Goal: Task Accomplishment & Management: Use online tool/utility

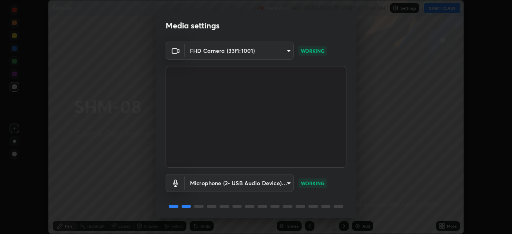
scroll to position [28, 0]
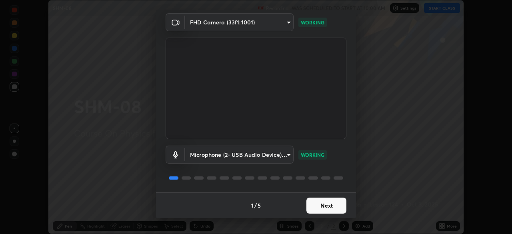
click at [321, 205] on button "Next" at bounding box center [327, 206] width 40 height 16
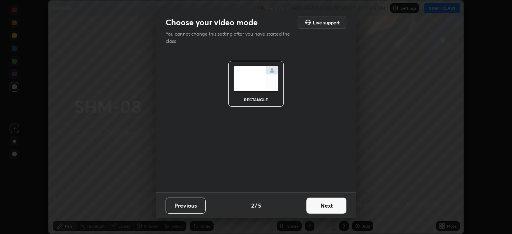
click at [323, 206] on button "Next" at bounding box center [327, 206] width 40 height 16
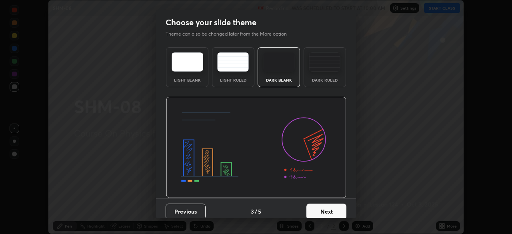
click at [329, 206] on button "Next" at bounding box center [327, 212] width 40 height 16
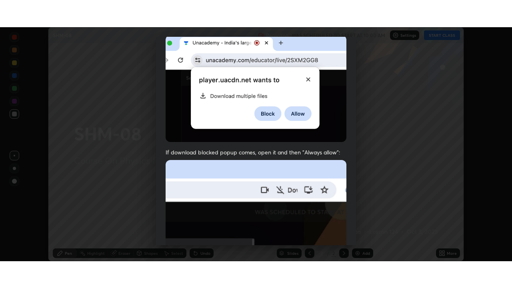
scroll to position [192, 0]
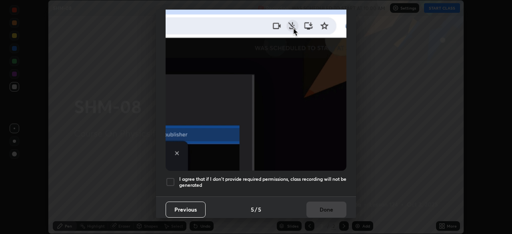
click at [211, 184] on h5 "I agree that if I don't provide required permissions, class recording will not …" at bounding box center [262, 182] width 167 height 12
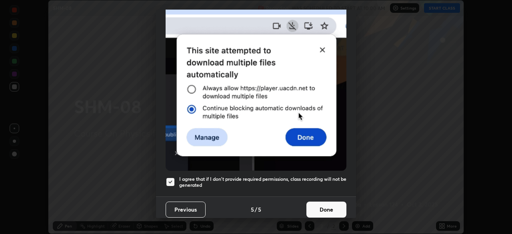
click at [319, 209] on button "Done" at bounding box center [327, 210] width 40 height 16
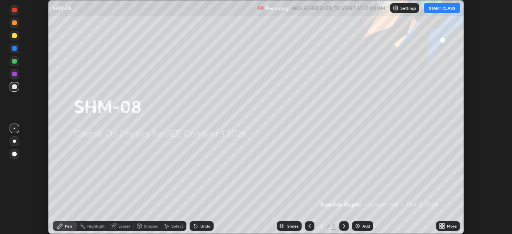
click at [443, 225] on icon at bounding box center [444, 225] width 2 height 2
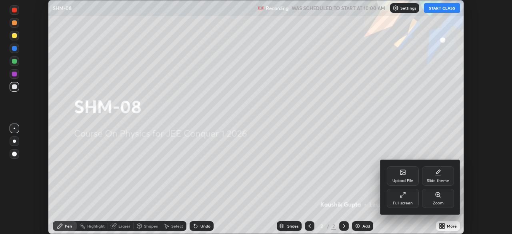
click at [407, 199] on div "Full screen" at bounding box center [403, 198] width 32 height 19
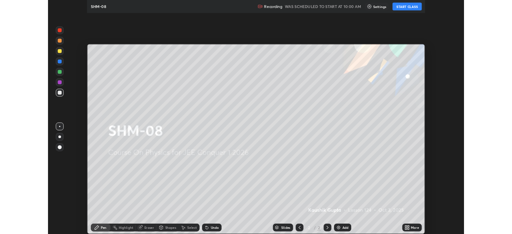
scroll to position [288, 512]
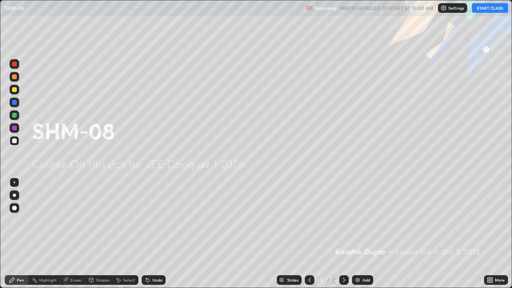
click at [495, 9] on button "START CLASS" at bounding box center [490, 8] width 36 height 10
click at [363, 234] on div "Add" at bounding box center [367, 280] width 8 height 4
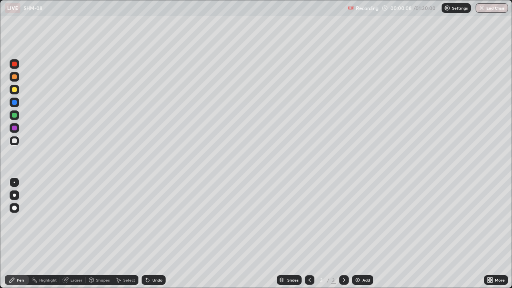
click at [18, 63] on div at bounding box center [15, 64] width 10 height 10
click at [146, 234] on icon at bounding box center [147, 280] width 3 height 3
click at [92, 234] on icon at bounding box center [91, 280] width 4 height 5
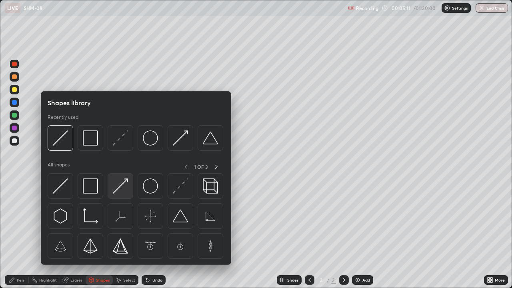
click at [121, 189] on img at bounding box center [120, 186] width 15 height 15
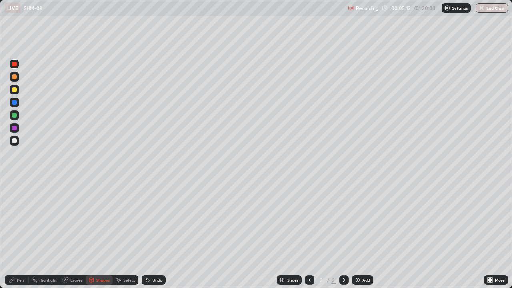
click at [13, 139] on div at bounding box center [14, 140] width 5 height 5
click at [10, 234] on icon at bounding box center [12, 280] width 5 height 5
click at [14, 90] on div at bounding box center [14, 89] width 5 height 5
click at [14, 64] on div at bounding box center [14, 64] width 5 height 5
click at [14, 102] on div at bounding box center [14, 102] width 5 height 5
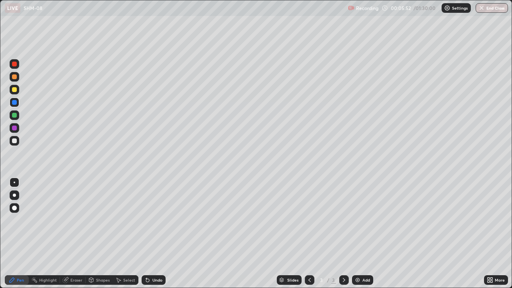
click at [154, 234] on div "Undo" at bounding box center [157, 280] width 10 height 4
click at [157, 234] on div "Undo" at bounding box center [157, 280] width 10 height 4
click at [156, 234] on div "Undo" at bounding box center [157, 280] width 10 height 4
click at [16, 114] on div at bounding box center [14, 115] width 5 height 5
click at [152, 234] on div "Undo" at bounding box center [157, 280] width 10 height 4
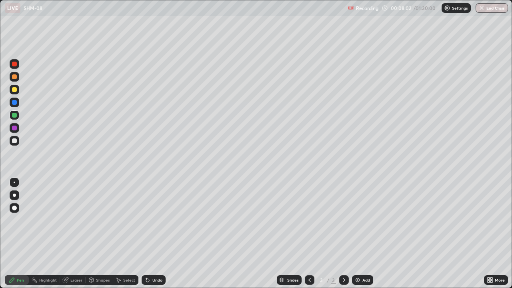
click at [146, 234] on icon at bounding box center [146, 278] width 1 height 1
click at [156, 234] on div "Undo" at bounding box center [157, 280] width 10 height 4
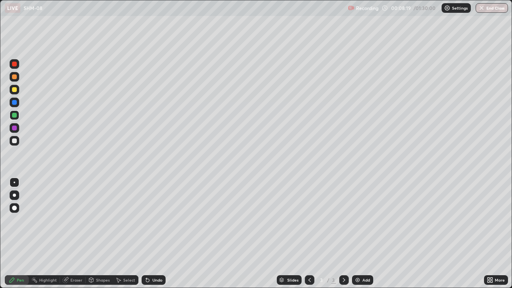
click at [153, 234] on div "Undo" at bounding box center [157, 280] width 10 height 4
click at [148, 234] on icon at bounding box center [147, 280] width 6 height 6
click at [150, 234] on div "Undo" at bounding box center [154, 280] width 24 height 10
click at [159, 234] on div "Undo" at bounding box center [157, 280] width 10 height 4
click at [154, 234] on div "Undo" at bounding box center [157, 280] width 10 height 4
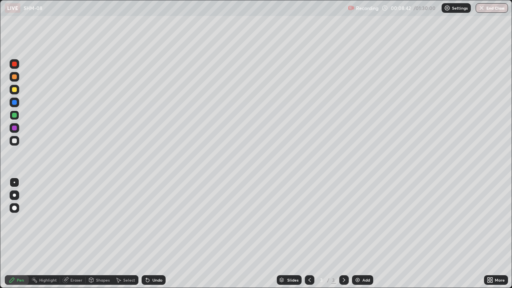
click at [152, 234] on div "Undo" at bounding box center [154, 280] width 24 height 10
click at [151, 234] on div "Undo" at bounding box center [154, 280] width 24 height 10
click at [150, 234] on div "Undo" at bounding box center [154, 280] width 24 height 10
click at [154, 234] on div "Undo" at bounding box center [157, 280] width 10 height 4
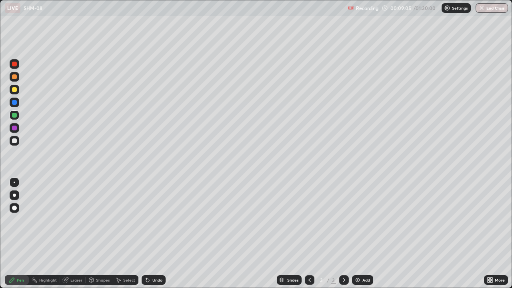
click at [493, 234] on icon at bounding box center [492, 282] width 2 height 2
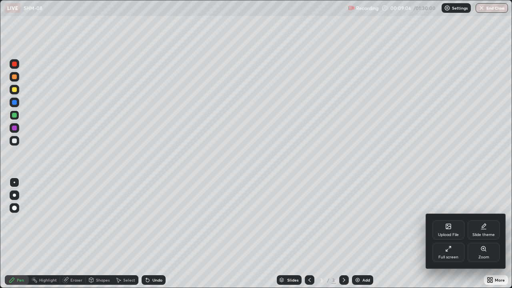
click at [438, 204] on div at bounding box center [256, 144] width 512 height 288
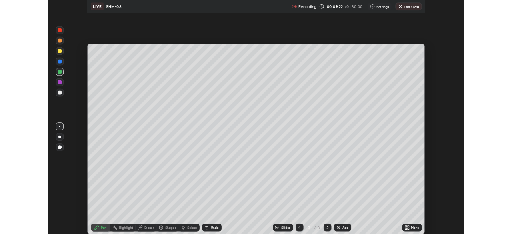
scroll to position [39789, 39511]
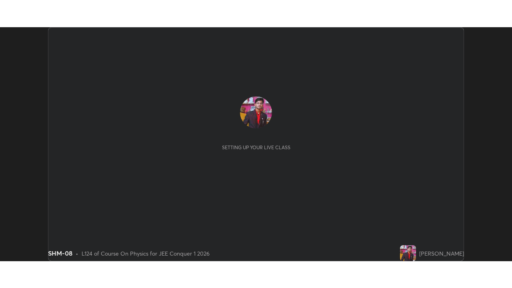
scroll to position [234, 512]
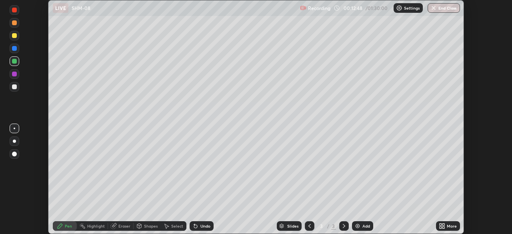
click at [443, 227] on icon at bounding box center [444, 228] width 2 height 2
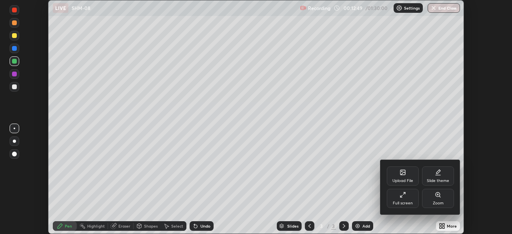
click at [409, 199] on div "Full screen" at bounding box center [403, 198] width 32 height 19
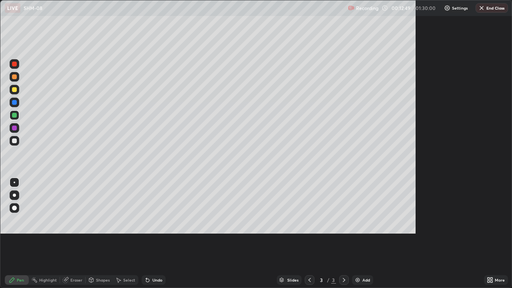
scroll to position [288, 512]
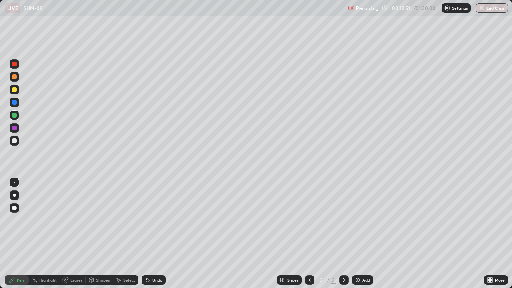
click at [13, 116] on div at bounding box center [14, 115] width 5 height 5
click at [146, 234] on icon at bounding box center [147, 280] width 3 height 3
click at [16, 88] on div at bounding box center [14, 89] width 5 height 5
click at [158, 234] on div "Undo" at bounding box center [157, 280] width 10 height 4
click at [13, 102] on div at bounding box center [14, 102] width 5 height 5
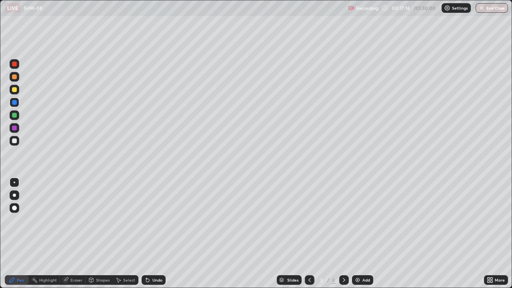
click at [14, 66] on div at bounding box center [14, 64] width 5 height 5
click at [150, 234] on div "Undo" at bounding box center [154, 280] width 24 height 10
click at [153, 234] on div "Undo" at bounding box center [157, 280] width 10 height 4
click at [150, 234] on div "Undo" at bounding box center [154, 280] width 24 height 10
click at [152, 234] on div "Undo" at bounding box center [154, 280] width 24 height 10
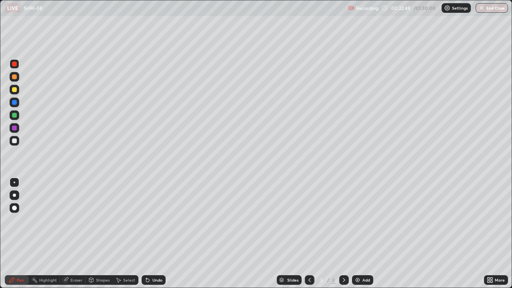
click at [365, 234] on div "Add" at bounding box center [367, 280] width 8 height 4
click at [14, 89] on div at bounding box center [14, 89] width 5 height 5
click at [148, 234] on icon at bounding box center [147, 280] width 6 height 6
click at [150, 234] on div "Undo" at bounding box center [154, 280] width 24 height 10
click at [146, 234] on icon at bounding box center [147, 280] width 3 height 3
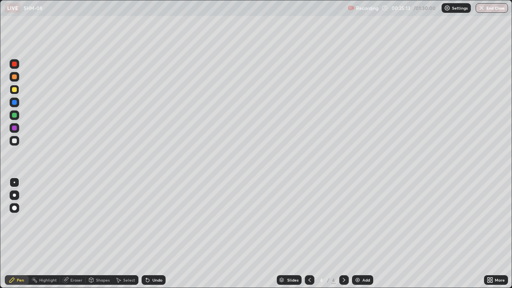
click at [309, 234] on icon at bounding box center [310, 280] width 6 height 6
click at [347, 234] on div at bounding box center [344, 280] width 10 height 10
click at [66, 234] on icon at bounding box center [65, 280] width 5 height 5
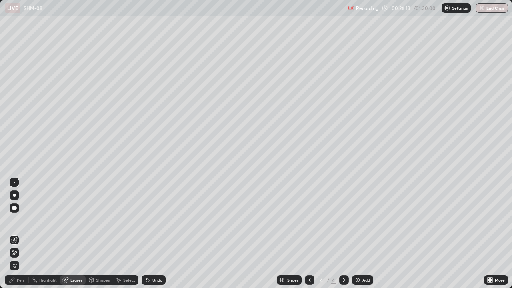
click at [13, 234] on icon at bounding box center [12, 280] width 6 height 6
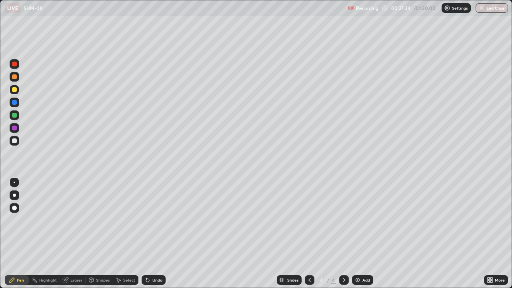
click at [0, 213] on div "Setting up your live class" at bounding box center [256, 144] width 512 height 288
click at [14, 130] on div at bounding box center [14, 128] width 5 height 5
click at [309, 234] on icon at bounding box center [310, 280] width 6 height 6
click at [343, 234] on div at bounding box center [344, 280] width 10 height 10
click at [156, 234] on div "Undo" at bounding box center [157, 280] width 10 height 4
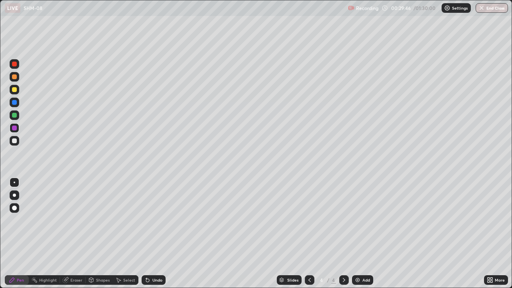
click at [156, 234] on div "Undo" at bounding box center [157, 280] width 10 height 4
click at [14, 117] on div at bounding box center [14, 115] width 5 height 5
click at [156, 234] on div "Undo" at bounding box center [154, 280] width 24 height 10
click at [18, 78] on div at bounding box center [15, 77] width 10 height 10
click at [14, 115] on div at bounding box center [14, 115] width 5 height 5
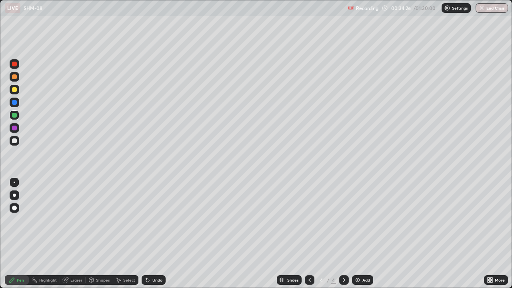
click at [158, 234] on div "Undo" at bounding box center [157, 280] width 10 height 4
click at [157, 234] on div "Undo" at bounding box center [157, 280] width 10 height 4
click at [159, 234] on div "Undo" at bounding box center [154, 280] width 24 height 10
click at [309, 234] on icon at bounding box center [310, 280] width 2 height 4
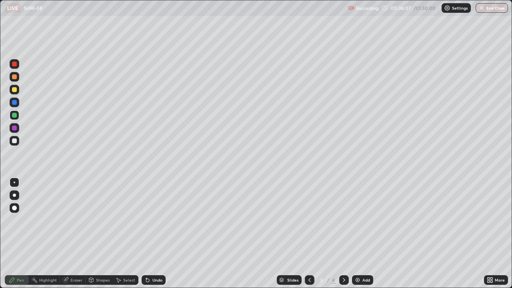
click at [342, 234] on icon at bounding box center [344, 280] width 6 height 6
click at [154, 234] on div "Undo" at bounding box center [157, 280] width 10 height 4
click at [361, 234] on div "Add" at bounding box center [362, 280] width 21 height 10
click at [309, 234] on icon at bounding box center [310, 280] width 6 height 6
click at [345, 234] on icon at bounding box center [344, 280] width 6 height 6
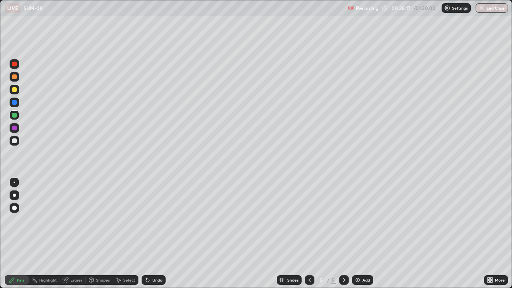
click at [15, 64] on div at bounding box center [14, 64] width 5 height 5
click at [13, 76] on div at bounding box center [14, 76] width 5 height 5
click at [146, 234] on icon at bounding box center [146, 278] width 1 height 1
click at [146, 234] on icon at bounding box center [147, 280] width 3 height 3
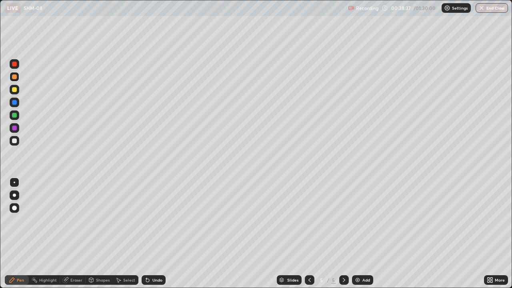
click at [146, 234] on icon at bounding box center [147, 280] width 3 height 3
click at [150, 234] on div "Undo" at bounding box center [154, 280] width 24 height 10
click at [16, 65] on div at bounding box center [14, 64] width 5 height 5
click at [147, 234] on icon at bounding box center [147, 280] width 3 height 3
click at [14, 89] on div at bounding box center [14, 89] width 5 height 5
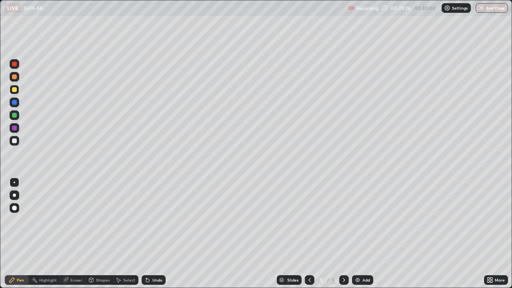
click at [68, 234] on icon at bounding box center [65, 280] width 6 height 6
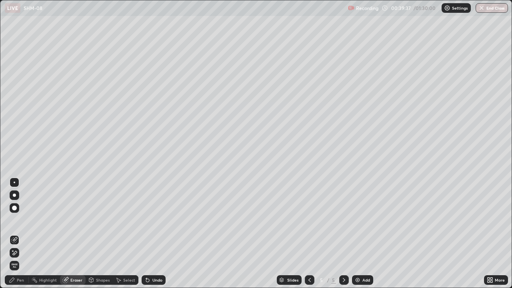
click at [16, 234] on div "Pen" at bounding box center [17, 280] width 24 height 10
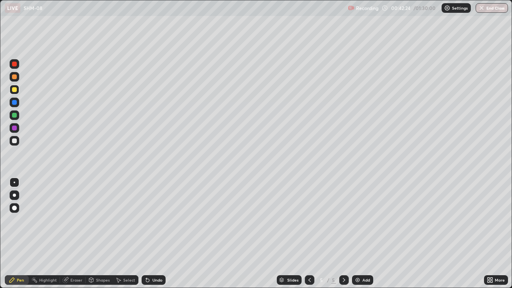
click at [153, 234] on div "Undo" at bounding box center [157, 280] width 10 height 4
click at [152, 234] on div "Undo" at bounding box center [157, 280] width 10 height 4
click at [153, 234] on div "Undo" at bounding box center [157, 280] width 10 height 4
click at [152, 234] on div "Undo" at bounding box center [157, 280] width 10 height 4
click at [14, 102] on div at bounding box center [14, 102] width 5 height 5
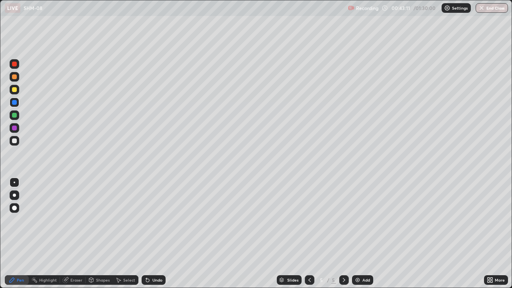
click at [18, 140] on div at bounding box center [15, 141] width 10 height 10
click at [155, 234] on div "Undo" at bounding box center [157, 280] width 10 height 4
click at [102, 234] on div "Shapes" at bounding box center [103, 280] width 14 height 4
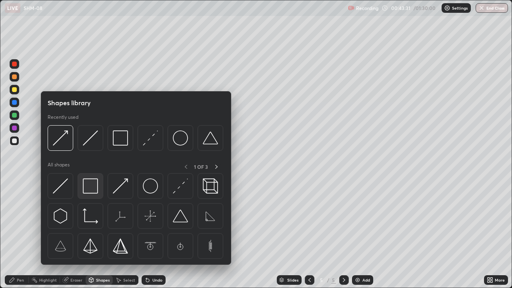
click at [92, 191] on img at bounding box center [90, 186] width 15 height 15
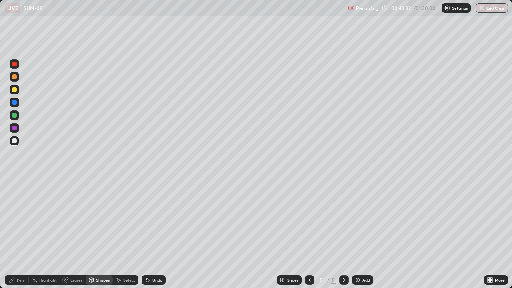
click at [95, 234] on div "Shapes" at bounding box center [99, 280] width 27 height 10
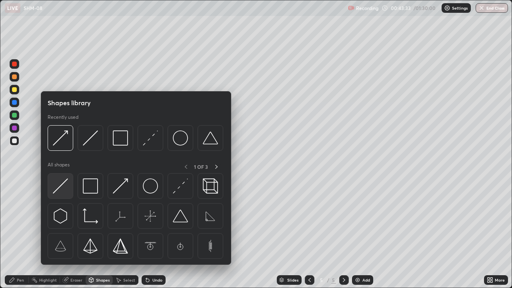
click at [62, 190] on img at bounding box center [60, 186] width 15 height 15
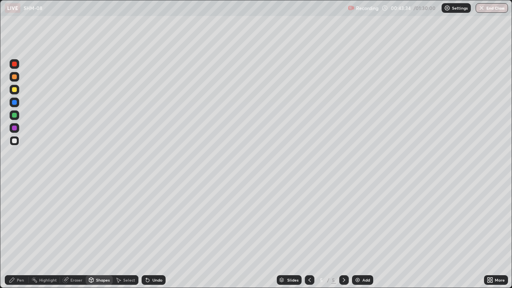
click at [19, 234] on div "Pen" at bounding box center [20, 280] width 7 height 4
click at [14, 209] on div at bounding box center [14, 208] width 5 height 5
click at [14, 183] on div at bounding box center [15, 183] width 2 height 2
click at [16, 64] on div at bounding box center [14, 64] width 5 height 5
click at [16, 117] on div at bounding box center [15, 115] width 10 height 10
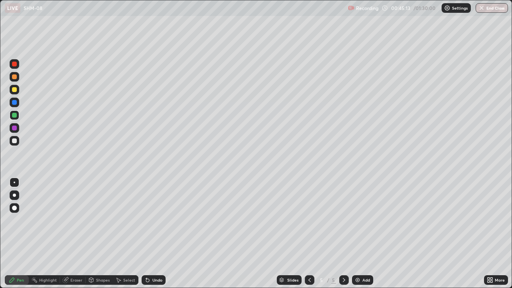
click at [12, 65] on div at bounding box center [14, 64] width 5 height 5
click at [70, 234] on div "Eraser" at bounding box center [76, 280] width 12 height 4
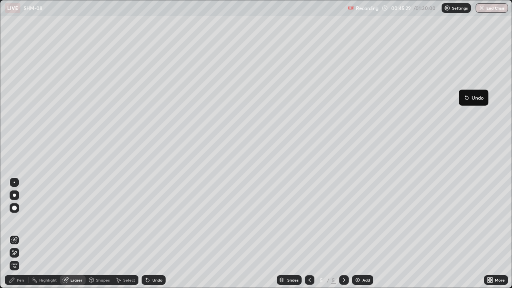
click at [18, 234] on div "Pen" at bounding box center [20, 280] width 7 height 4
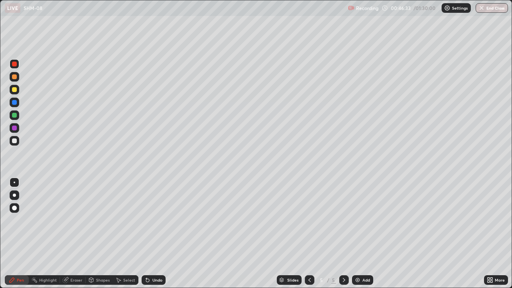
click at [150, 234] on div "Undo" at bounding box center [154, 280] width 24 height 10
click at [148, 234] on div "Undo" at bounding box center [154, 280] width 24 height 10
click at [146, 234] on div "Undo" at bounding box center [154, 280] width 24 height 10
click at [154, 234] on div "Undo" at bounding box center [154, 280] width 24 height 10
click at [156, 234] on div "Undo" at bounding box center [154, 280] width 24 height 10
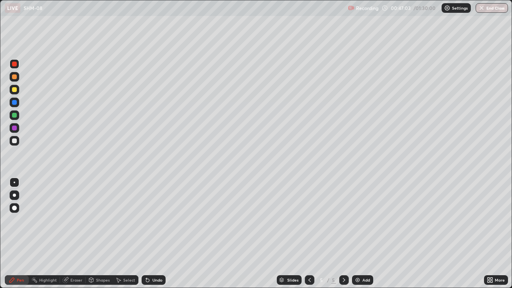
click at [71, 234] on div "Eraser" at bounding box center [76, 280] width 12 height 4
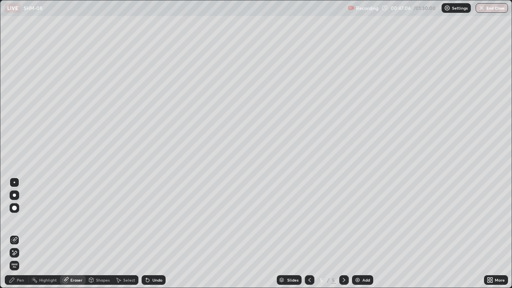
click at [18, 234] on div "Pen" at bounding box center [20, 280] width 7 height 4
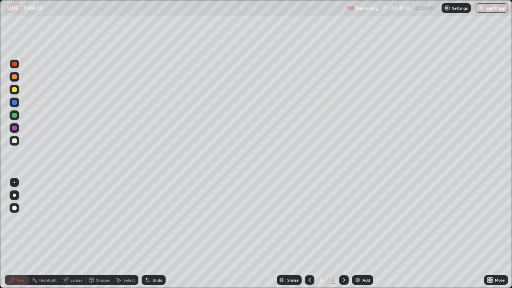
click at [15, 128] on div at bounding box center [14, 128] width 5 height 5
click at [97, 234] on div "Shapes" at bounding box center [103, 280] width 14 height 4
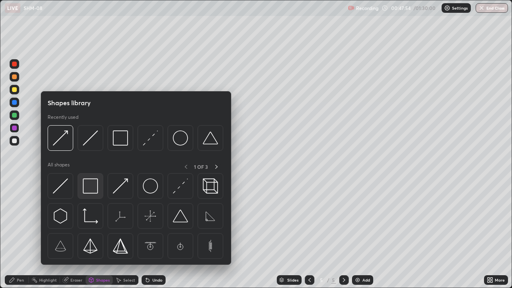
click at [94, 189] on img at bounding box center [90, 186] width 15 height 15
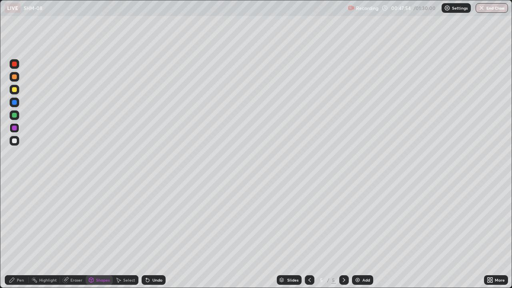
click at [17, 141] on div at bounding box center [15, 141] width 10 height 10
click at [12, 234] on icon at bounding box center [12, 280] width 5 height 5
click at [14, 89] on div at bounding box center [14, 89] width 5 height 5
click at [135, 234] on div "Select" at bounding box center [126, 280] width 26 height 10
click at [326, 234] on div "0 ° Undo Copy Duplicate Duplicate to new slide Delete" at bounding box center [255, 143] width 511 height 287
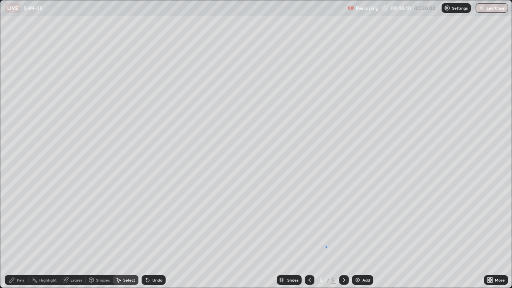
click at [22, 234] on div "Pen" at bounding box center [20, 280] width 7 height 4
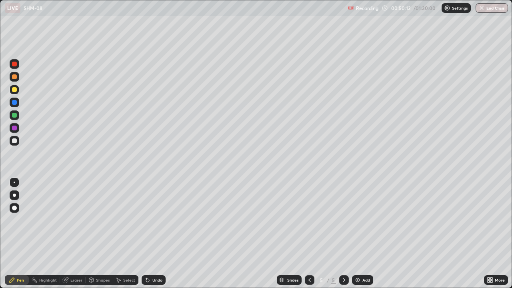
click at [150, 234] on div "Undo" at bounding box center [154, 280] width 24 height 10
click at [146, 234] on icon at bounding box center [147, 280] width 3 height 3
click at [149, 234] on icon at bounding box center [147, 280] width 6 height 6
click at [152, 234] on div "Undo" at bounding box center [154, 280] width 24 height 10
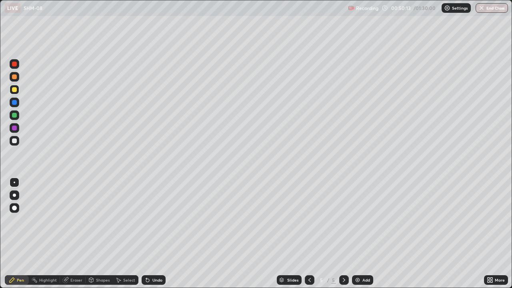
click at [153, 234] on div "Undo" at bounding box center [154, 280] width 24 height 10
click at [150, 234] on div "Undo" at bounding box center [154, 280] width 24 height 10
click at [153, 234] on div "Undo" at bounding box center [154, 280] width 24 height 10
click at [154, 234] on div "Undo" at bounding box center [154, 280] width 24 height 10
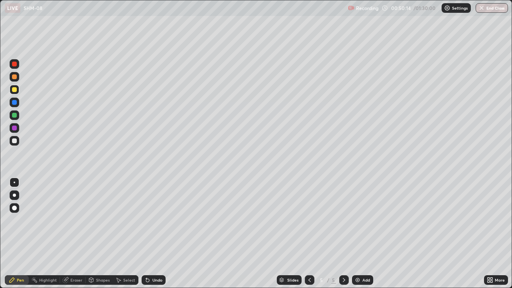
click at [154, 234] on div "Undo" at bounding box center [154, 280] width 24 height 10
click at [122, 234] on div "Select" at bounding box center [126, 280] width 26 height 10
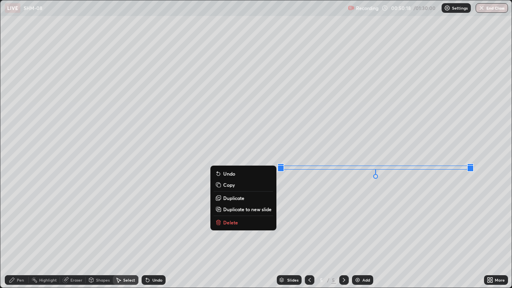
click at [231, 199] on p "Duplicate" at bounding box center [233, 198] width 21 height 6
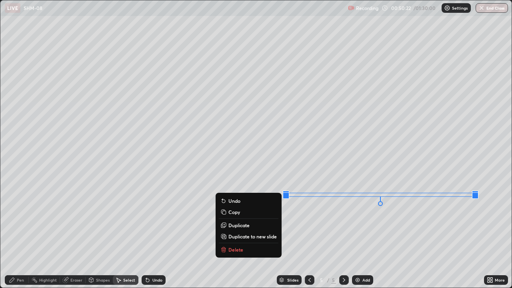
click at [16, 234] on div "Pen" at bounding box center [17, 280] width 24 height 10
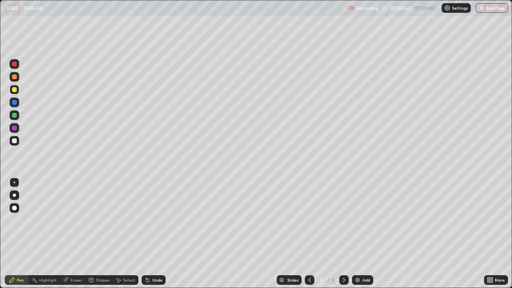
click at [159, 234] on div "Undo" at bounding box center [157, 280] width 10 height 4
click at [157, 234] on div "Undo" at bounding box center [157, 280] width 10 height 4
click at [77, 234] on div "Eraser" at bounding box center [76, 280] width 12 height 4
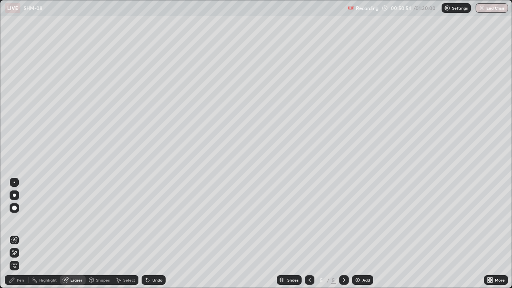
click at [18, 234] on div "Pen" at bounding box center [20, 280] width 7 height 4
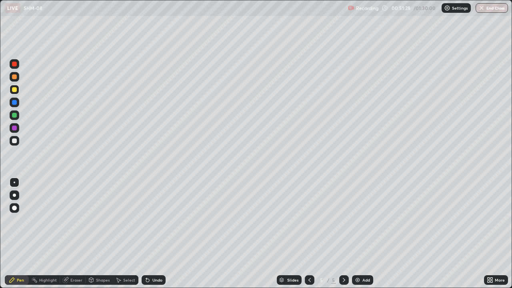
click at [14, 128] on div at bounding box center [14, 128] width 5 height 5
click at [154, 234] on div "Undo" at bounding box center [157, 280] width 10 height 4
click at [16, 113] on div at bounding box center [15, 115] width 10 height 10
click at [159, 234] on div "Undo" at bounding box center [154, 280] width 24 height 10
click at [150, 234] on div "Undo" at bounding box center [154, 280] width 24 height 10
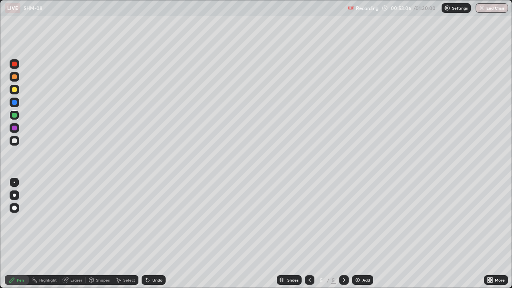
click at [153, 234] on div "Undo" at bounding box center [157, 280] width 10 height 4
click at [70, 234] on div "Eraser" at bounding box center [73, 280] width 26 height 10
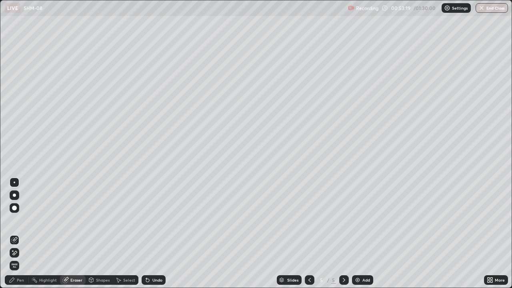
click at [13, 234] on icon at bounding box center [12, 280] width 5 height 5
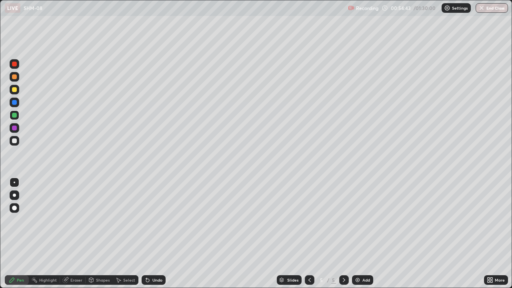
click at [156, 234] on div "Undo" at bounding box center [157, 280] width 10 height 4
click at [15, 89] on div at bounding box center [14, 89] width 5 height 5
click at [150, 234] on div "Undo" at bounding box center [154, 280] width 24 height 10
click at [146, 234] on icon at bounding box center [147, 280] width 3 height 3
click at [150, 234] on div "Undo" at bounding box center [154, 280] width 24 height 10
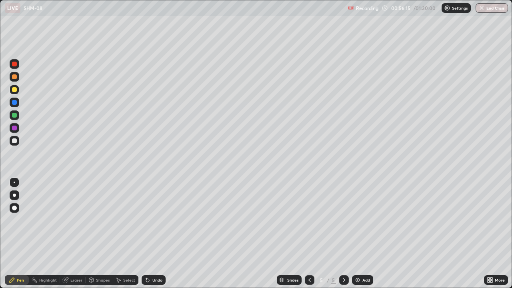
click at [71, 234] on div "Eraser" at bounding box center [76, 280] width 12 height 4
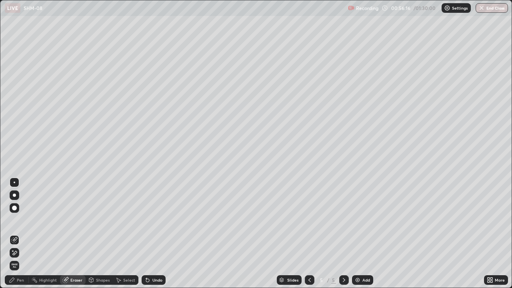
click at [17, 234] on div "Pen" at bounding box center [17, 280] width 24 height 10
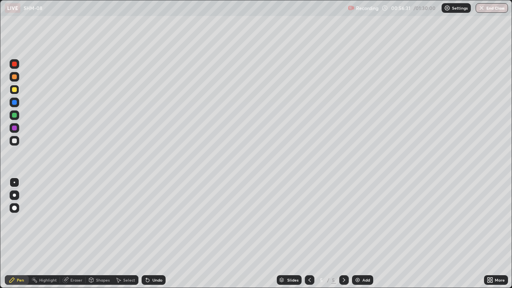
click at [46, 234] on div "Highlight" at bounding box center [48, 280] width 18 height 4
click at [72, 234] on div "Eraser" at bounding box center [76, 280] width 12 height 4
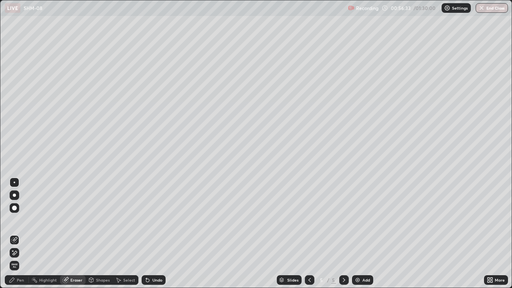
click at [12, 234] on icon at bounding box center [12, 280] width 5 height 5
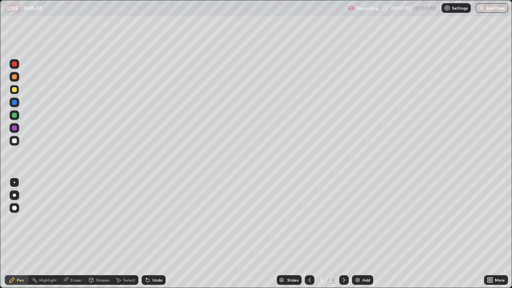
click at [158, 234] on div "Undo" at bounding box center [154, 280] width 24 height 10
click at [158, 234] on div "Undo" at bounding box center [157, 280] width 10 height 4
click at [156, 234] on div "Undo" at bounding box center [157, 280] width 10 height 4
click at [368, 234] on div "Add" at bounding box center [367, 280] width 8 height 4
click at [16, 116] on div at bounding box center [14, 115] width 5 height 5
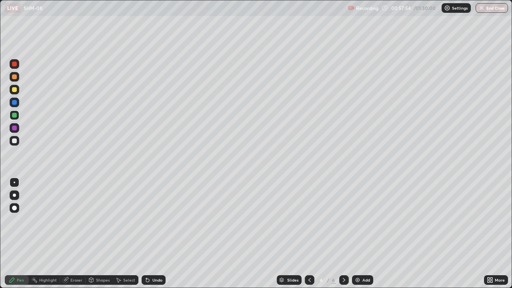
click at [146, 234] on icon at bounding box center [147, 280] width 3 height 3
click at [14, 131] on div at bounding box center [15, 128] width 10 height 10
click at [152, 234] on div "Undo" at bounding box center [157, 280] width 10 height 4
click at [159, 234] on div "Undo" at bounding box center [157, 280] width 10 height 4
click at [70, 234] on div "Eraser" at bounding box center [76, 280] width 12 height 4
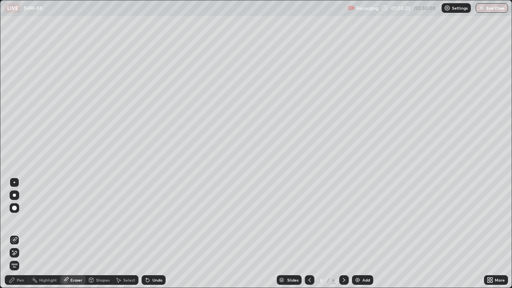
click at [16, 234] on div "Pen" at bounding box center [17, 280] width 24 height 10
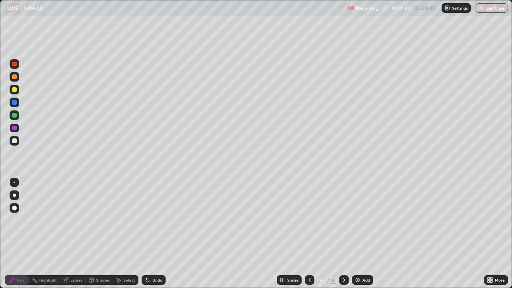
click at [152, 234] on div "Undo" at bounding box center [157, 280] width 10 height 4
click at [157, 234] on div "Undo" at bounding box center [154, 280] width 24 height 10
click at [155, 234] on div "Undo" at bounding box center [157, 280] width 10 height 4
click at [154, 234] on div "Undo" at bounding box center [154, 280] width 24 height 10
click at [153, 234] on div "Undo" at bounding box center [157, 280] width 10 height 4
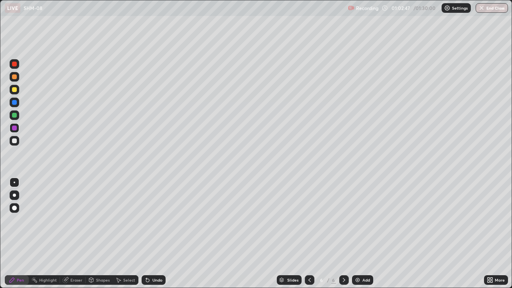
click at [363, 234] on div "Add" at bounding box center [367, 280] width 8 height 4
click at [16, 65] on div at bounding box center [14, 64] width 5 height 5
click at [13, 76] on div at bounding box center [14, 76] width 5 height 5
click at [14, 90] on div at bounding box center [14, 89] width 5 height 5
click at [15, 116] on div at bounding box center [14, 115] width 5 height 5
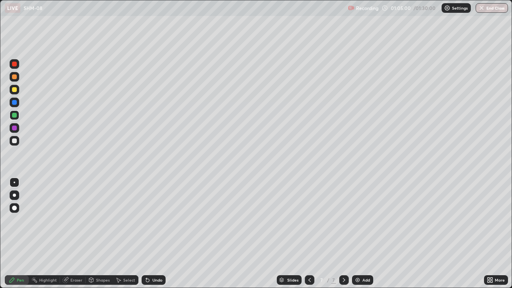
click at [149, 234] on icon at bounding box center [147, 280] width 6 height 6
click at [146, 234] on icon at bounding box center [147, 280] width 3 height 3
click at [146, 234] on icon at bounding box center [146, 278] width 1 height 1
click at [14, 90] on div at bounding box center [14, 89] width 5 height 5
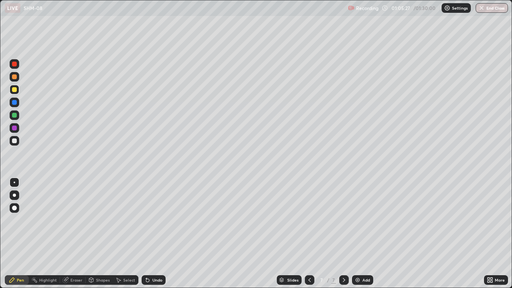
click at [152, 234] on div "Undo" at bounding box center [157, 280] width 10 height 4
click at [14, 128] on div at bounding box center [14, 128] width 5 height 5
click at [146, 234] on icon at bounding box center [146, 278] width 1 height 1
click at [147, 234] on icon at bounding box center [147, 280] width 6 height 6
click at [148, 234] on div "Undo" at bounding box center [154, 280] width 24 height 10
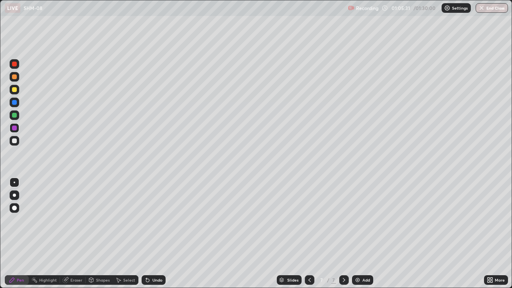
click at [17, 234] on div "Pen" at bounding box center [20, 280] width 7 height 4
click at [148, 234] on icon at bounding box center [147, 280] width 3 height 3
click at [148, 234] on icon at bounding box center [147, 280] width 6 height 6
click at [13, 117] on div at bounding box center [14, 115] width 5 height 5
click at [152, 234] on div "Undo" at bounding box center [157, 280] width 10 height 4
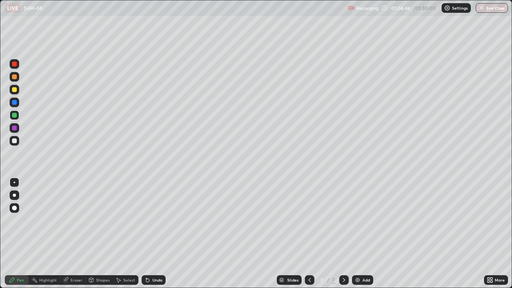
click at [152, 234] on div "Undo" at bounding box center [157, 280] width 10 height 4
click at [153, 234] on div "Undo" at bounding box center [157, 280] width 10 height 4
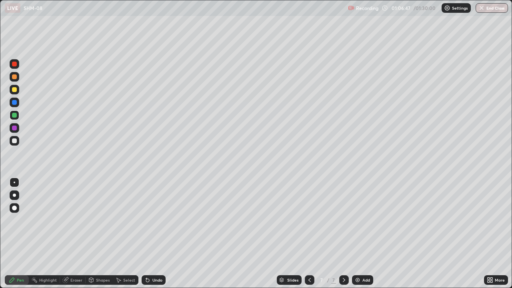
click at [153, 234] on div "Undo" at bounding box center [157, 280] width 10 height 4
click at [0, 213] on div "Setting up your live class" at bounding box center [256, 144] width 512 height 288
click at [16, 63] on div at bounding box center [14, 64] width 5 height 5
click at [15, 128] on div at bounding box center [14, 128] width 5 height 5
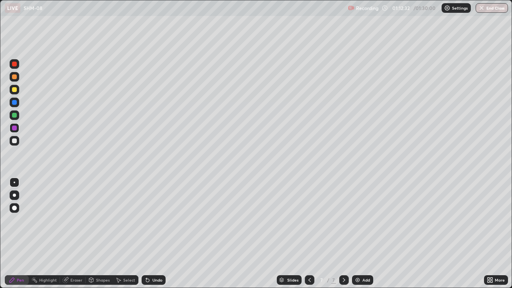
click at [15, 116] on div at bounding box center [14, 115] width 5 height 5
click at [71, 234] on div "Eraser" at bounding box center [76, 280] width 12 height 4
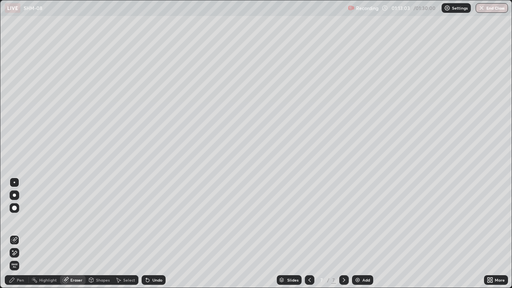
click at [16, 234] on div "Pen" at bounding box center [17, 280] width 24 height 10
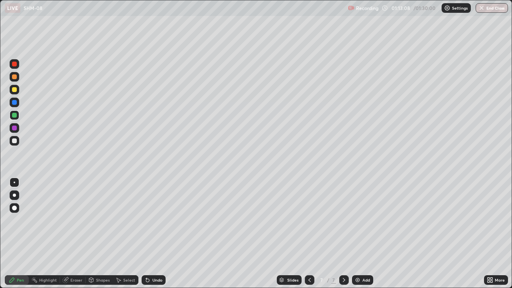
click at [16, 88] on div at bounding box center [14, 89] width 5 height 5
click at [368, 234] on div "Add" at bounding box center [367, 280] width 8 height 4
click at [14, 116] on div at bounding box center [14, 115] width 5 height 5
click at [96, 234] on div "Shapes" at bounding box center [103, 280] width 14 height 4
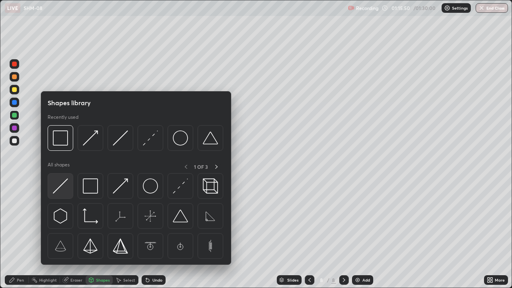
click at [60, 183] on img at bounding box center [60, 186] width 15 height 15
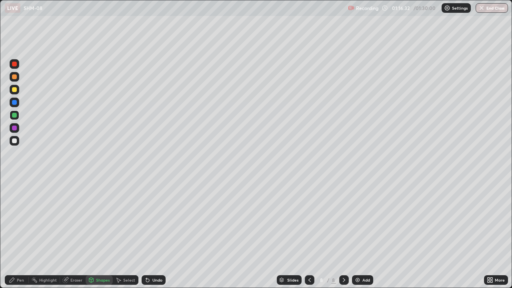
click at [148, 234] on div "Undo" at bounding box center [154, 280] width 24 height 10
click at [16, 234] on div "Pen" at bounding box center [17, 280] width 24 height 10
click at [160, 234] on div "Undo" at bounding box center [154, 280] width 24 height 10
click at [12, 89] on div at bounding box center [14, 89] width 5 height 5
click at [16, 76] on div at bounding box center [14, 76] width 5 height 5
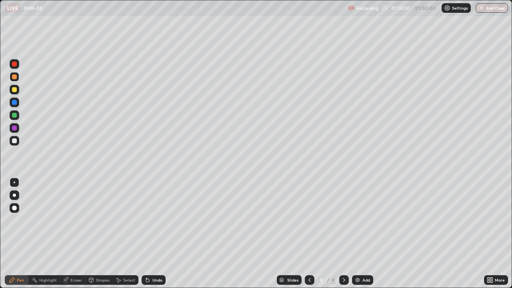
click at [14, 114] on div at bounding box center [14, 115] width 5 height 5
click at [15, 128] on div at bounding box center [14, 128] width 5 height 5
click at [359, 234] on img at bounding box center [358, 280] width 6 height 6
click at [16, 64] on div at bounding box center [14, 64] width 5 height 5
click at [153, 234] on div "Undo" at bounding box center [157, 280] width 10 height 4
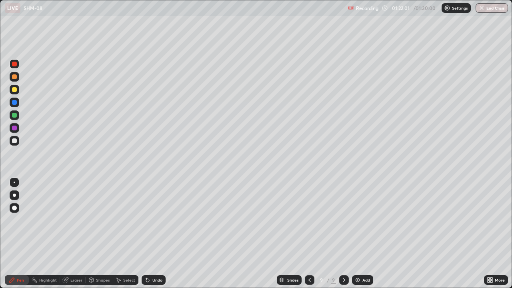
click at [285, 234] on div "Slides" at bounding box center [289, 280] width 25 height 10
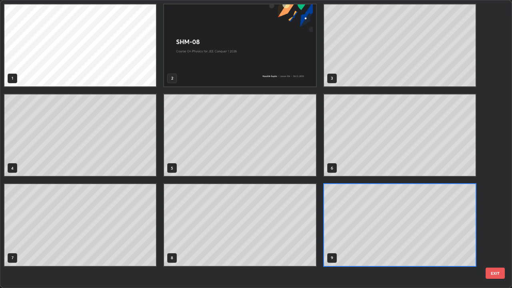
scroll to position [285, 507]
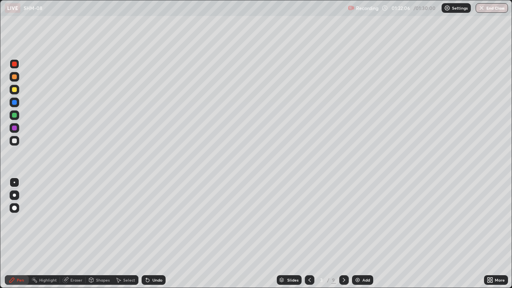
click at [343, 234] on icon at bounding box center [344, 280] width 6 height 6
click at [344, 234] on icon at bounding box center [344, 280] width 6 height 6
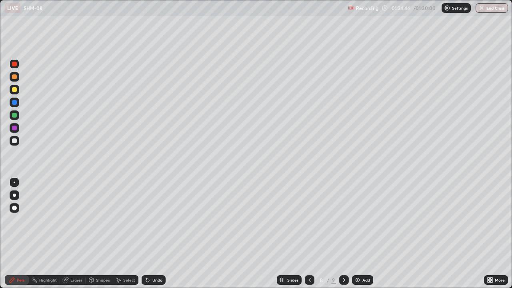
click at [347, 234] on div at bounding box center [344, 280] width 10 height 10
click at [14, 102] on div at bounding box center [14, 102] width 5 height 5
click at [152, 234] on div "Undo" at bounding box center [157, 280] width 10 height 4
click at [12, 117] on div at bounding box center [14, 115] width 5 height 5
click at [403, 9] on div "01:25:10" at bounding box center [402, 8] width 22 height 5
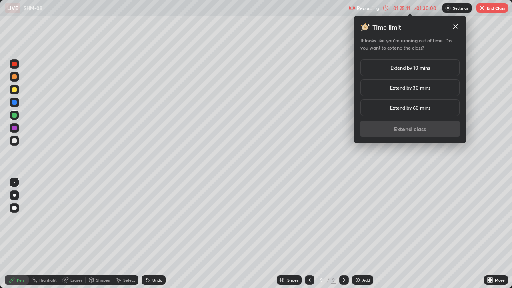
click at [407, 90] on h5 "Extend by 30 mins" at bounding box center [410, 87] width 40 height 7
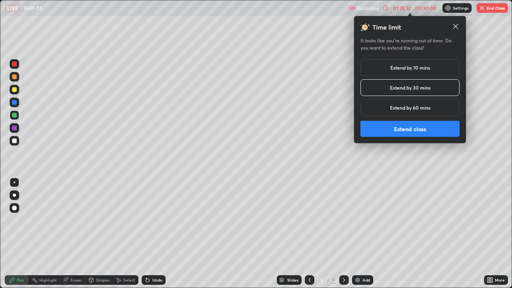
click at [401, 127] on button "Extend class" at bounding box center [410, 129] width 99 height 16
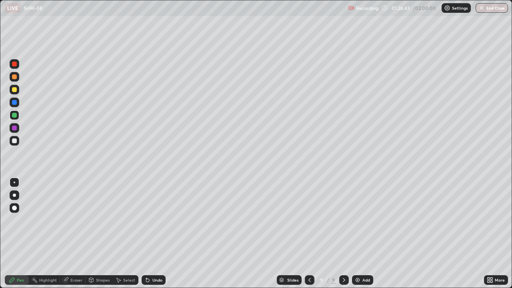
click at [14, 90] on div at bounding box center [14, 89] width 5 height 5
click at [146, 234] on icon at bounding box center [146, 278] width 1 height 1
click at [154, 234] on div "Undo" at bounding box center [154, 280] width 24 height 10
click at [153, 234] on div "Undo" at bounding box center [154, 280] width 24 height 10
click at [150, 234] on div "Undo" at bounding box center [154, 280] width 24 height 10
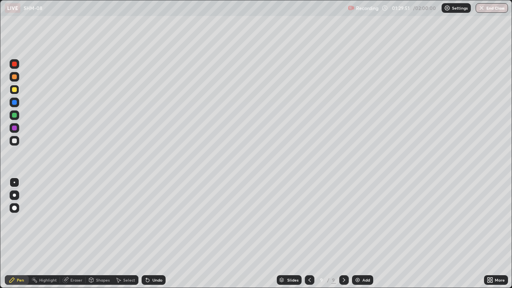
click at [150, 234] on div "Undo" at bounding box center [154, 280] width 24 height 10
click at [146, 234] on icon at bounding box center [147, 280] width 3 height 3
click at [146, 234] on icon at bounding box center [146, 278] width 1 height 1
click at [146, 234] on icon at bounding box center [147, 280] width 3 height 3
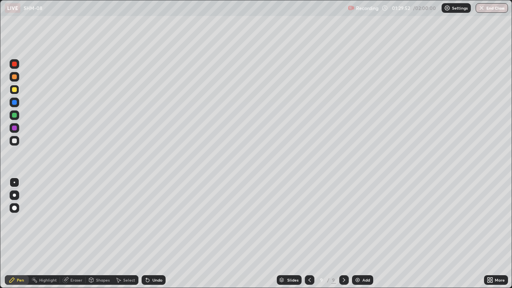
click at [146, 234] on icon at bounding box center [147, 280] width 3 height 3
click at [361, 234] on div "Add" at bounding box center [362, 280] width 21 height 10
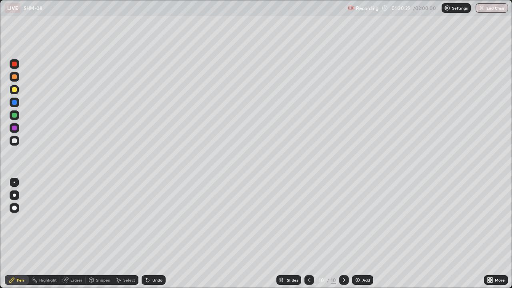
click at [16, 77] on div at bounding box center [14, 76] width 5 height 5
click at [154, 234] on div "Undo" at bounding box center [157, 280] width 10 height 4
click at [14, 103] on div at bounding box center [14, 102] width 5 height 5
click at [159, 234] on div "Undo" at bounding box center [154, 280] width 24 height 10
click at [12, 116] on div at bounding box center [14, 115] width 5 height 5
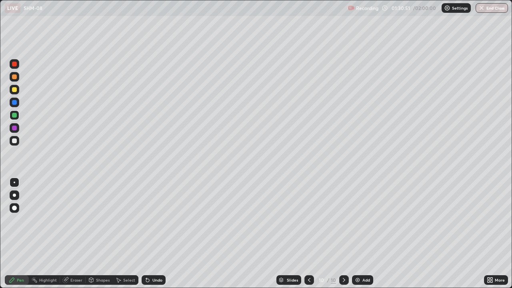
click at [14, 90] on div at bounding box center [14, 89] width 5 height 5
click at [16, 62] on div at bounding box center [14, 64] width 5 height 5
click at [152, 234] on div "Undo" at bounding box center [157, 280] width 10 height 4
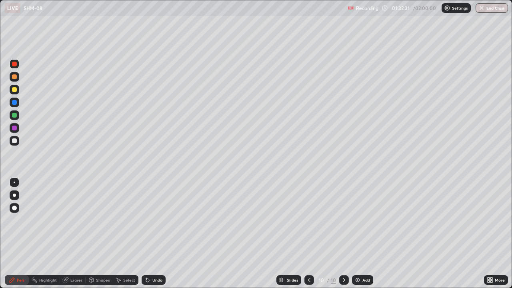
click at [150, 234] on div "Undo" at bounding box center [154, 280] width 24 height 10
click at [14, 75] on div at bounding box center [14, 76] width 5 height 5
click at [124, 234] on div "Select" at bounding box center [129, 280] width 12 height 4
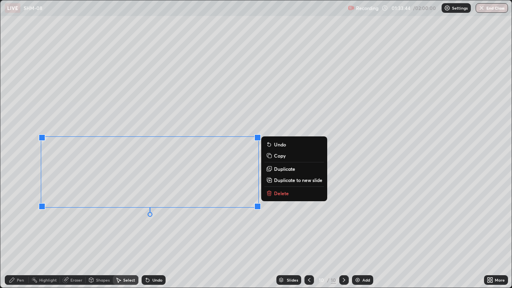
click at [49, 234] on div "0 ° Undo Copy Duplicate Duplicate to new slide Delete" at bounding box center [255, 143] width 511 height 287
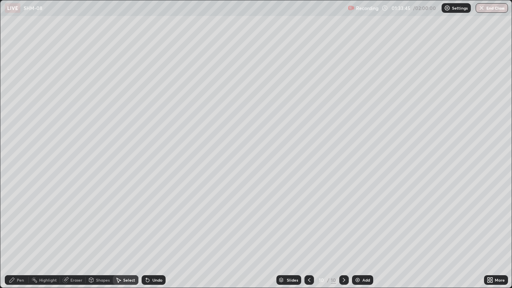
click at [10, 234] on div "Pen" at bounding box center [17, 280] width 24 height 10
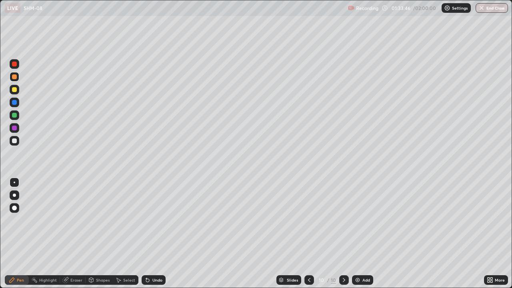
click at [15, 114] on div at bounding box center [14, 115] width 5 height 5
click at [13, 104] on div at bounding box center [14, 102] width 5 height 5
click at [150, 234] on div "Undo" at bounding box center [154, 280] width 24 height 10
click at [152, 234] on div "Undo" at bounding box center [157, 280] width 10 height 4
click at [16, 115] on div at bounding box center [14, 115] width 5 height 5
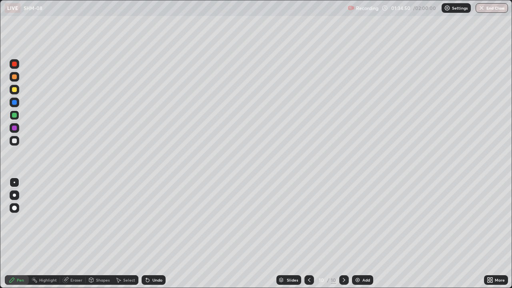
click at [152, 234] on div "Undo" at bounding box center [157, 280] width 10 height 4
click at [152, 234] on div "Undo" at bounding box center [154, 280] width 24 height 10
click at [150, 234] on div "Undo" at bounding box center [154, 280] width 24 height 10
click at [149, 234] on div "Undo" at bounding box center [154, 280] width 24 height 10
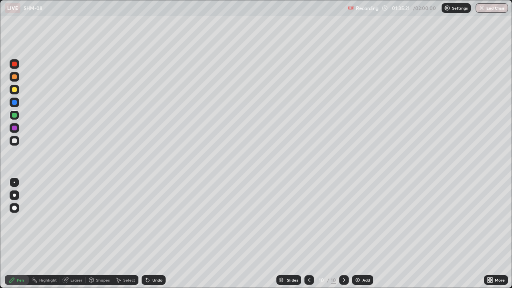
click at [146, 234] on icon at bounding box center [147, 280] width 3 height 3
click at [152, 234] on div "Undo" at bounding box center [157, 280] width 10 height 4
click at [15, 140] on div at bounding box center [14, 140] width 5 height 5
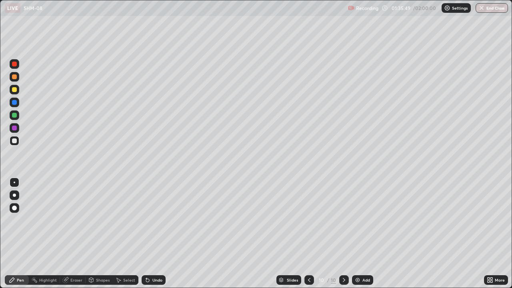
click at [152, 234] on div "Undo" at bounding box center [157, 280] width 10 height 4
click at [150, 234] on div "Undo" at bounding box center [154, 280] width 24 height 10
click at [67, 234] on icon at bounding box center [65, 280] width 5 height 5
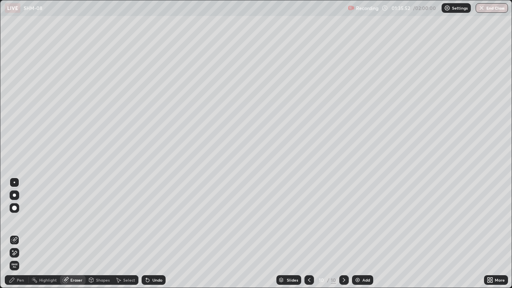
click at [12, 234] on icon at bounding box center [12, 280] width 5 height 5
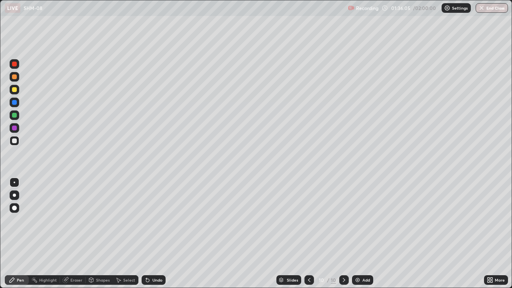
click at [69, 234] on div "Eraser" at bounding box center [73, 280] width 26 height 10
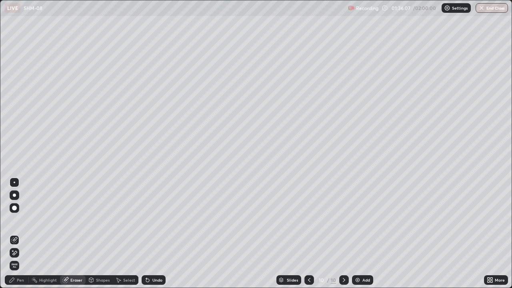
click at [15, 234] on icon at bounding box center [12, 280] width 6 height 6
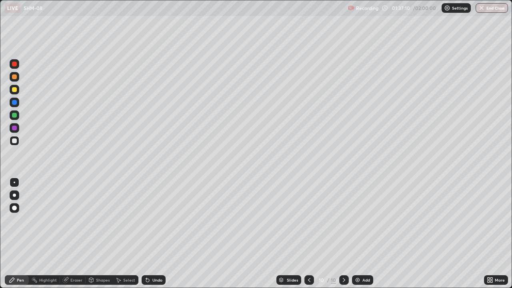
click at [13, 65] on div at bounding box center [14, 64] width 5 height 5
click at [10, 101] on div at bounding box center [15, 103] width 10 height 10
click at [78, 234] on div "Eraser" at bounding box center [76, 280] width 12 height 4
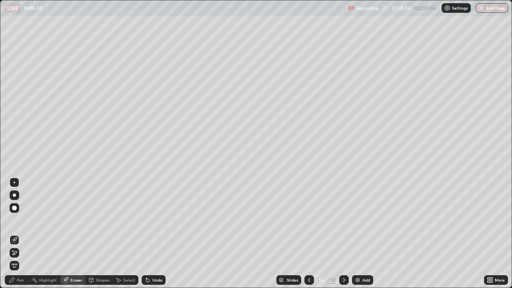
click at [20, 234] on div "Pen" at bounding box center [20, 280] width 7 height 4
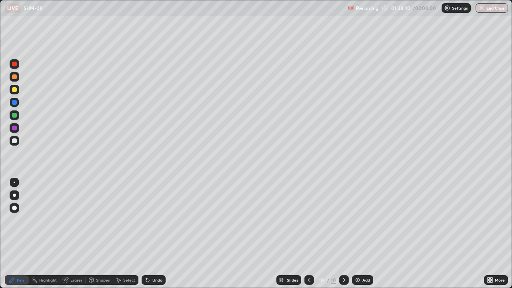
click at [153, 234] on div "Undo" at bounding box center [157, 280] width 10 height 4
click at [152, 234] on div "Undo" at bounding box center [157, 280] width 10 height 4
click at [13, 128] on div at bounding box center [14, 128] width 5 height 5
click at [486, 234] on div "More" at bounding box center [496, 280] width 24 height 16
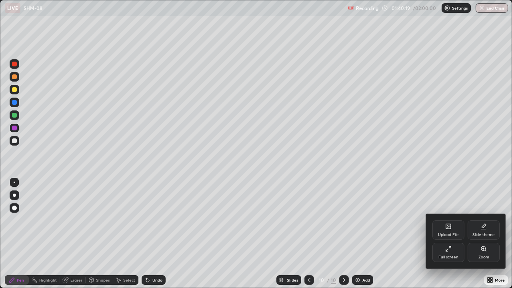
click at [485, 234] on div at bounding box center [256, 144] width 512 height 288
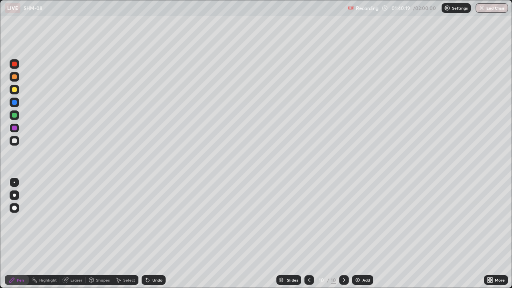
click at [487, 234] on div "Upload File Slide theme Full screen Zoom" at bounding box center [477, 253] width 60 height 31
click at [491, 234] on div "More" at bounding box center [496, 280] width 24 height 16
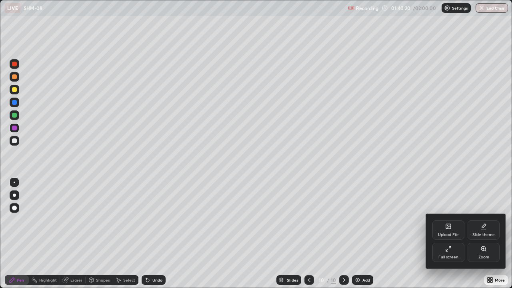
click at [368, 234] on div at bounding box center [256, 144] width 512 height 288
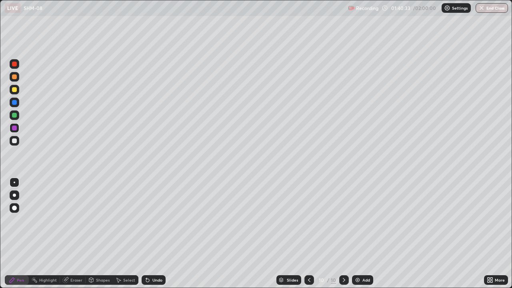
click at [365, 234] on div "Add" at bounding box center [367, 280] width 8 height 4
click at [13, 80] on div at bounding box center [15, 77] width 10 height 10
click at [14, 129] on div at bounding box center [14, 128] width 5 height 5
click at [12, 104] on div at bounding box center [14, 102] width 5 height 5
click at [16, 62] on div at bounding box center [14, 64] width 5 height 5
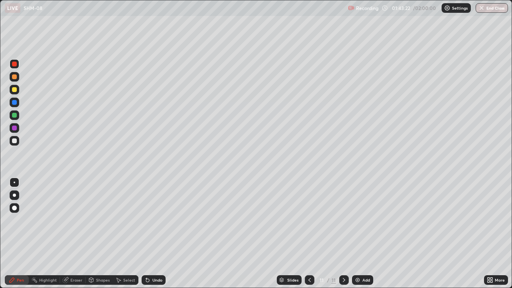
click at [13, 77] on div at bounding box center [14, 76] width 5 height 5
click at [150, 234] on div "Undo" at bounding box center [154, 280] width 24 height 10
click at [313, 234] on div at bounding box center [310, 280] width 10 height 16
click at [343, 234] on icon at bounding box center [344, 280] width 6 height 6
click at [161, 234] on div "Undo" at bounding box center [154, 280] width 24 height 10
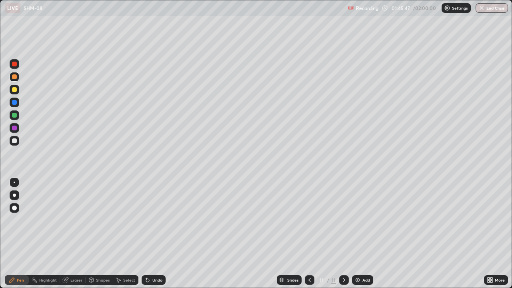
click at [162, 234] on div "Undo" at bounding box center [154, 280] width 24 height 10
click at [13, 103] on div at bounding box center [14, 102] width 5 height 5
click at [153, 234] on div "Undo" at bounding box center [157, 280] width 10 height 4
click at [152, 234] on div "Undo" at bounding box center [157, 280] width 10 height 4
click at [151, 234] on div "Undo" at bounding box center [154, 280] width 24 height 10
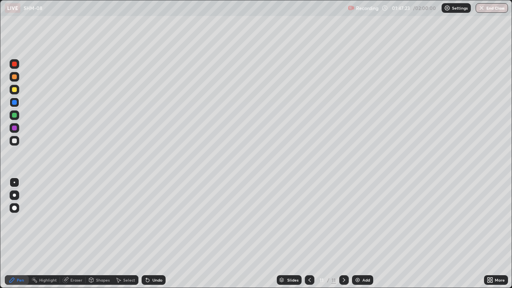
click at [366, 234] on div "Add" at bounding box center [362, 280] width 21 height 10
click at [16, 65] on div at bounding box center [14, 64] width 5 height 5
click at [64, 234] on icon at bounding box center [65, 280] width 5 height 5
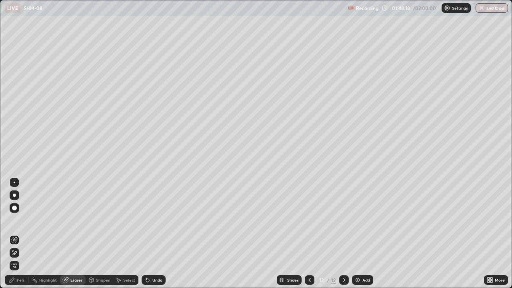
click at [8, 234] on div "Pen" at bounding box center [17, 280] width 24 height 10
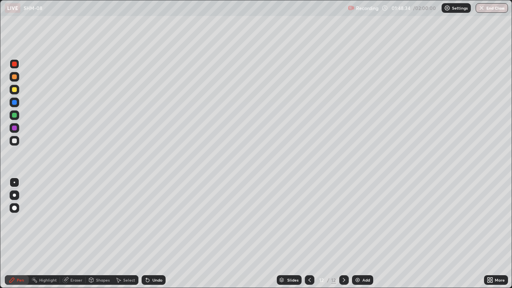
click at [14, 103] on div at bounding box center [14, 102] width 5 height 5
click at [146, 234] on icon at bounding box center [146, 278] width 1 height 1
click at [15, 88] on div at bounding box center [14, 89] width 5 height 5
click at [159, 234] on div "Undo" at bounding box center [157, 280] width 10 height 4
click at [155, 234] on div "Undo" at bounding box center [157, 280] width 10 height 4
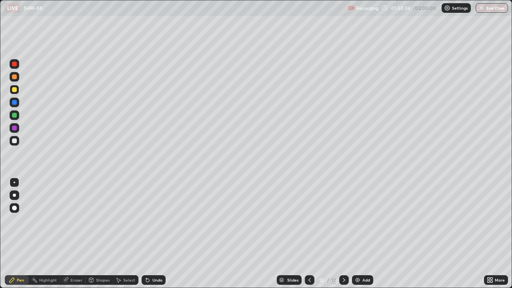
click at [151, 234] on div "Undo" at bounding box center [154, 280] width 24 height 10
click at [150, 234] on div "Undo" at bounding box center [154, 280] width 24 height 10
click at [150, 234] on icon at bounding box center [147, 280] width 6 height 6
click at [147, 234] on icon at bounding box center [147, 280] width 3 height 3
click at [146, 234] on icon at bounding box center [147, 280] width 3 height 3
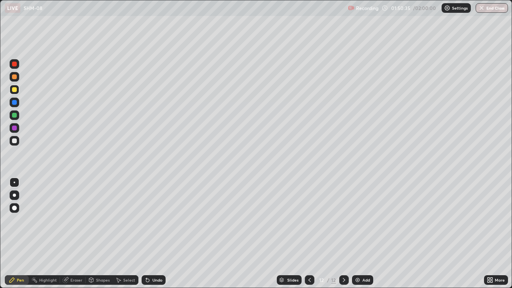
click at [146, 234] on icon at bounding box center [147, 280] width 3 height 3
click at [150, 234] on div "Undo" at bounding box center [154, 280] width 24 height 10
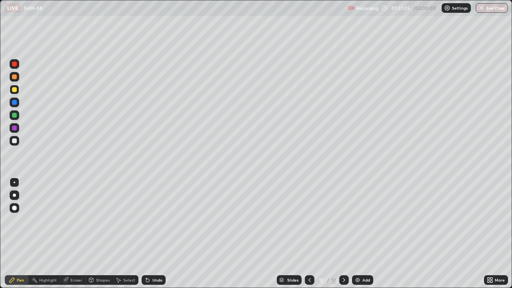
click at [150, 234] on div "Undo" at bounding box center [154, 280] width 24 height 10
click at [149, 234] on icon at bounding box center [147, 280] width 6 height 6
click at [0, 230] on div "Setting up your live class" at bounding box center [256, 144] width 512 height 288
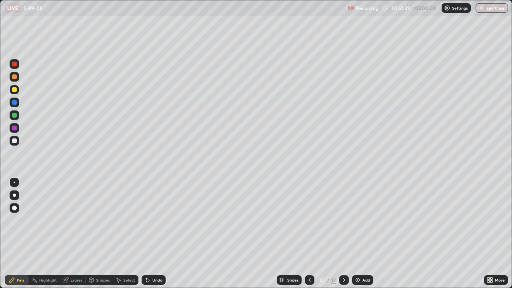
click at [13, 128] on div at bounding box center [14, 128] width 5 height 5
click at [147, 234] on icon at bounding box center [147, 280] width 3 height 3
click at [14, 115] on div at bounding box center [14, 115] width 5 height 5
click at [14, 65] on div at bounding box center [14, 64] width 5 height 5
click at [363, 234] on div "Add" at bounding box center [367, 280] width 8 height 4
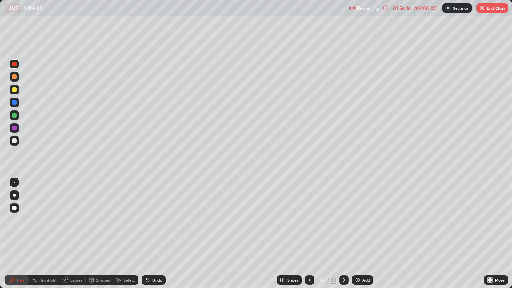
click at [15, 141] on div at bounding box center [14, 140] width 5 height 5
click at [13, 77] on div at bounding box center [14, 76] width 5 height 5
click at [14, 102] on div at bounding box center [14, 102] width 5 height 5
click at [14, 126] on div at bounding box center [14, 128] width 5 height 5
click at [156, 234] on div "Undo" at bounding box center [157, 280] width 10 height 4
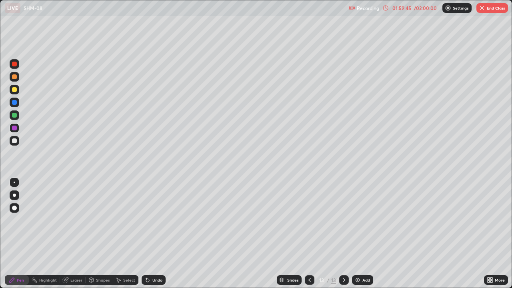
click at [16, 65] on div at bounding box center [14, 64] width 5 height 5
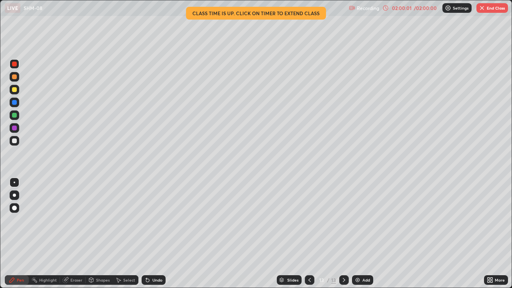
click at [157, 234] on div "Undo" at bounding box center [154, 280] width 24 height 10
click at [309, 234] on icon at bounding box center [310, 280] width 6 height 6
click at [310, 234] on icon at bounding box center [310, 280] width 2 height 4
click at [309, 234] on icon at bounding box center [310, 280] width 2 height 4
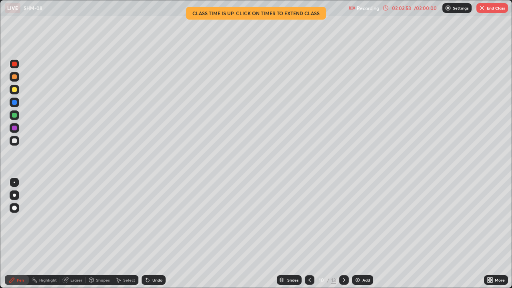
click at [497, 9] on button "End Class" at bounding box center [493, 8] width 32 height 10
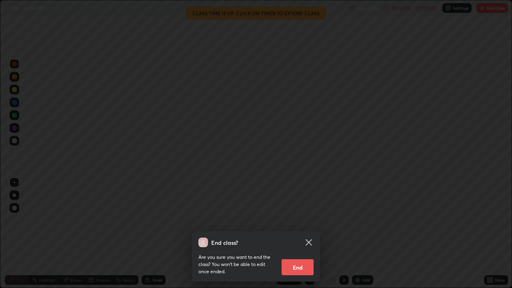
click at [309, 234] on button "End" at bounding box center [298, 267] width 32 height 16
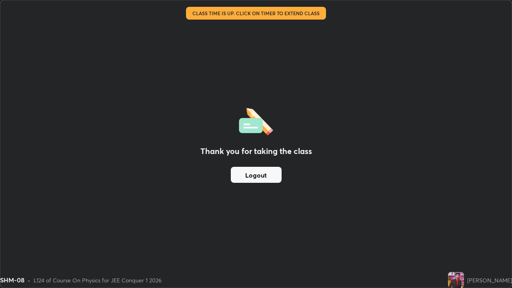
click at [278, 174] on button "Logout" at bounding box center [256, 175] width 51 height 16
click at [249, 174] on button "Logout" at bounding box center [256, 175] width 51 height 16
